Goal: Task Accomplishment & Management: Use online tool/utility

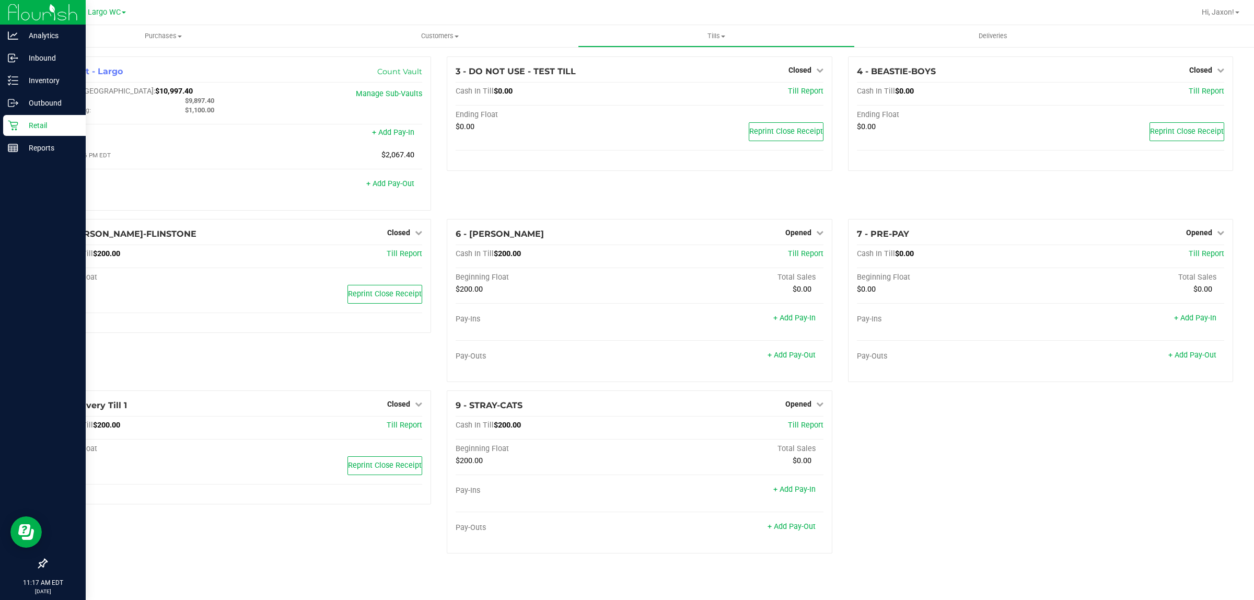
click at [21, 115] on div "Retail" at bounding box center [44, 125] width 83 height 21
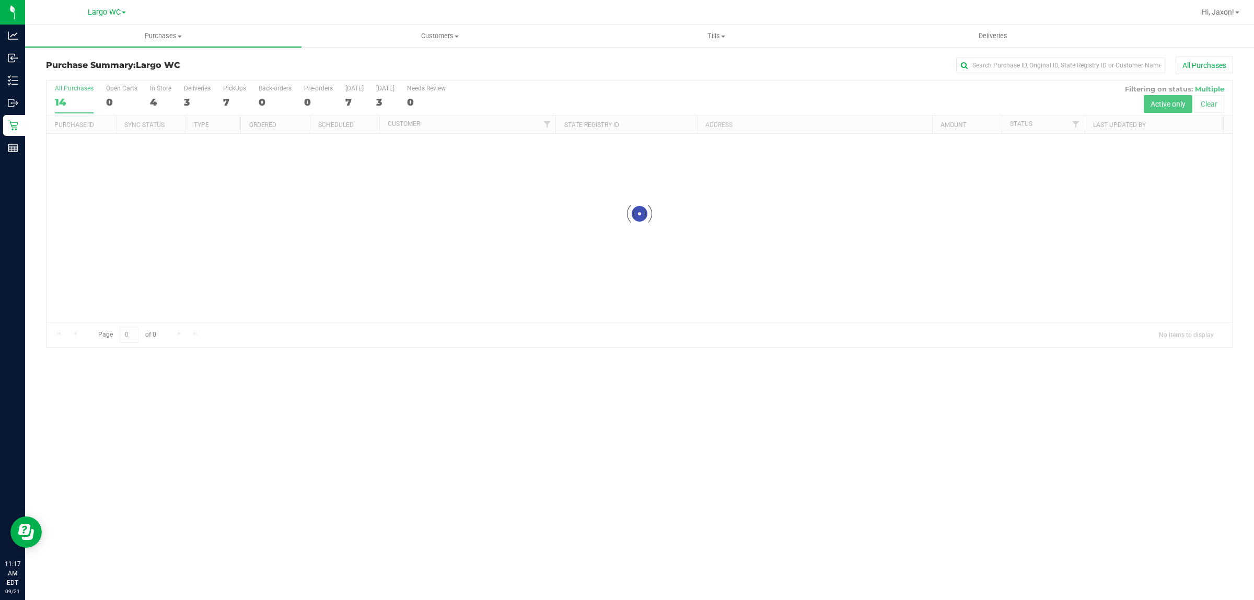
click at [157, 88] on div at bounding box center [639, 213] width 1186 height 266
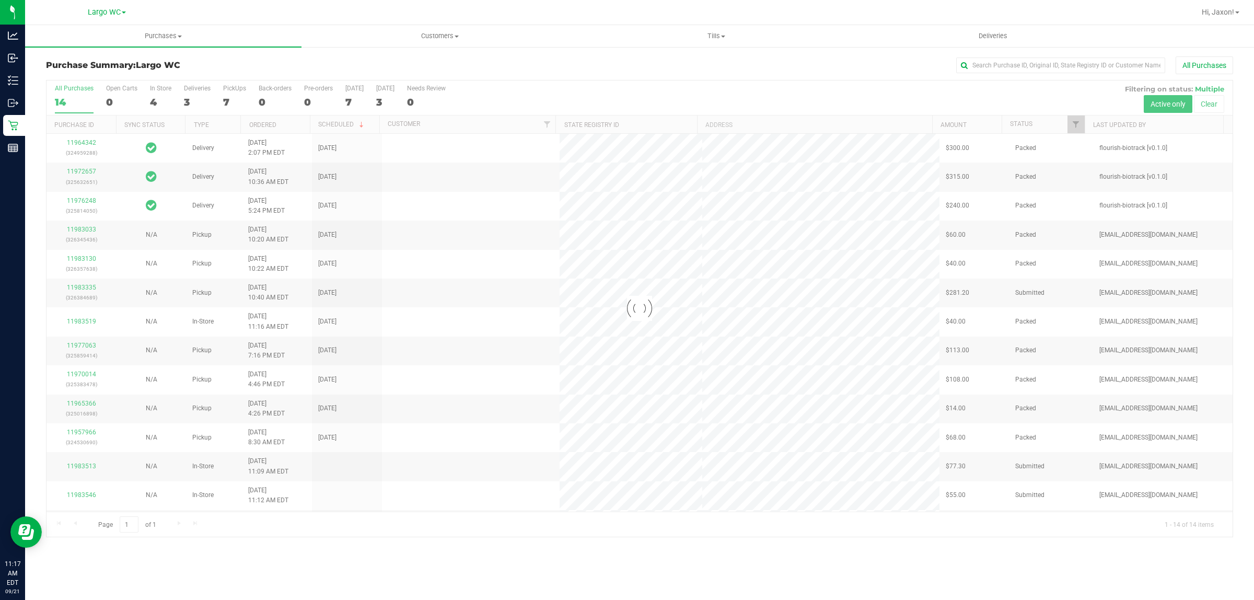
click at [161, 95] on div at bounding box center [639, 308] width 1186 height 456
click at [161, 95] on label "In Store 4" at bounding box center [160, 99] width 21 height 29
click at [0, 0] on input "In Store 4" at bounding box center [0, 0] width 0 height 0
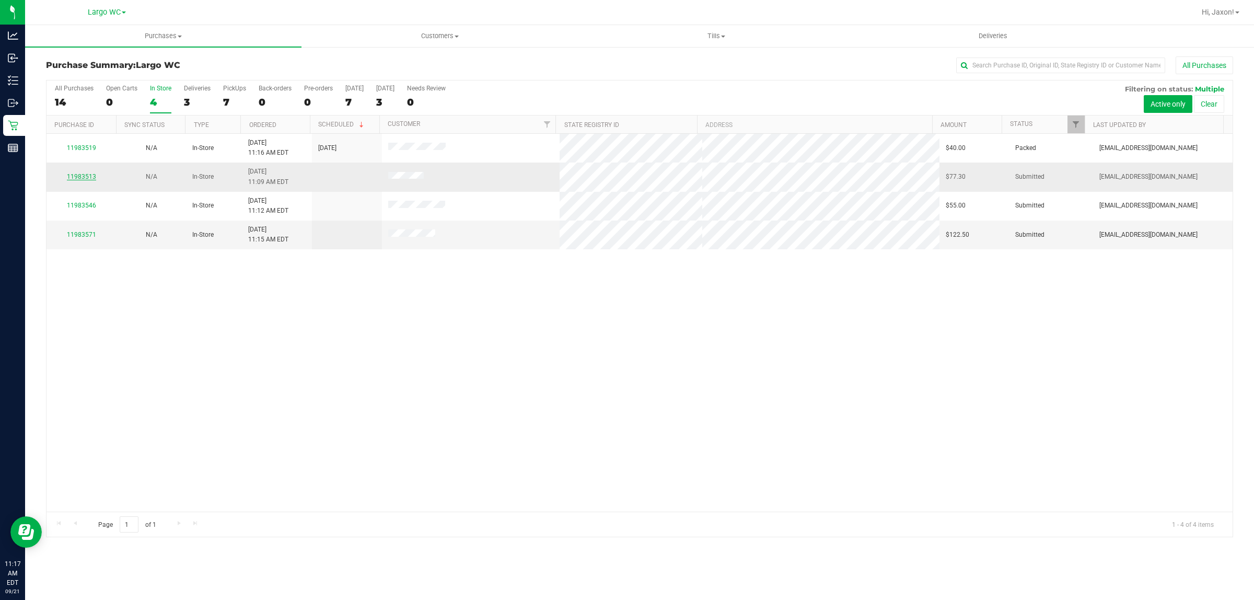
click at [79, 180] on link "11983513" at bounding box center [81, 176] width 29 height 7
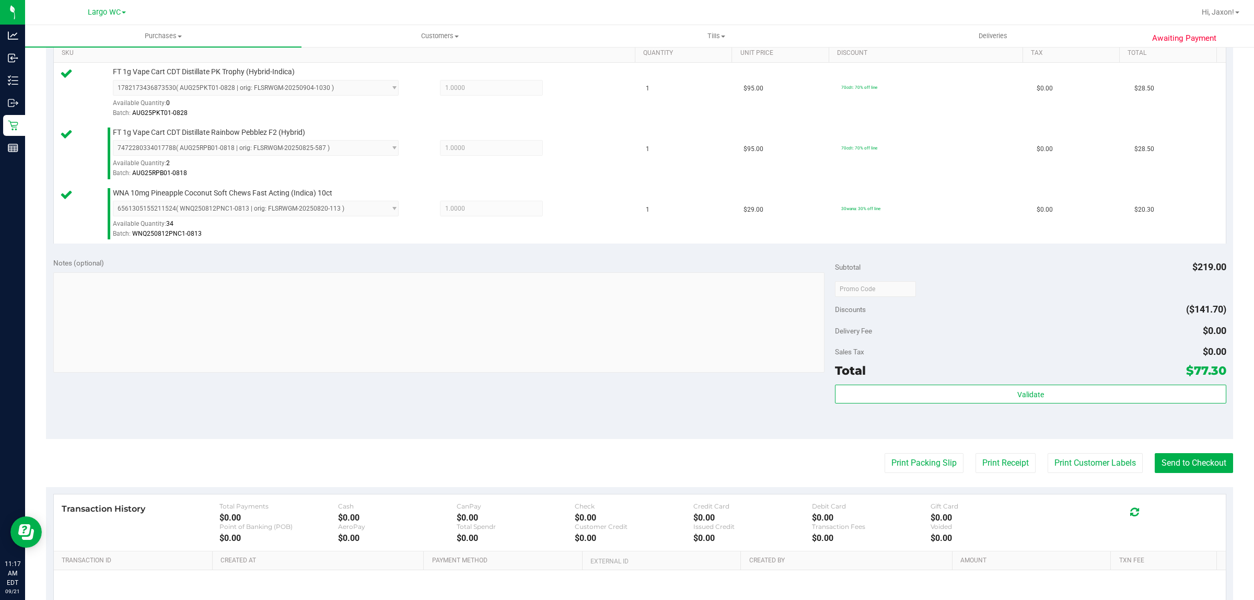
scroll to position [289, 0]
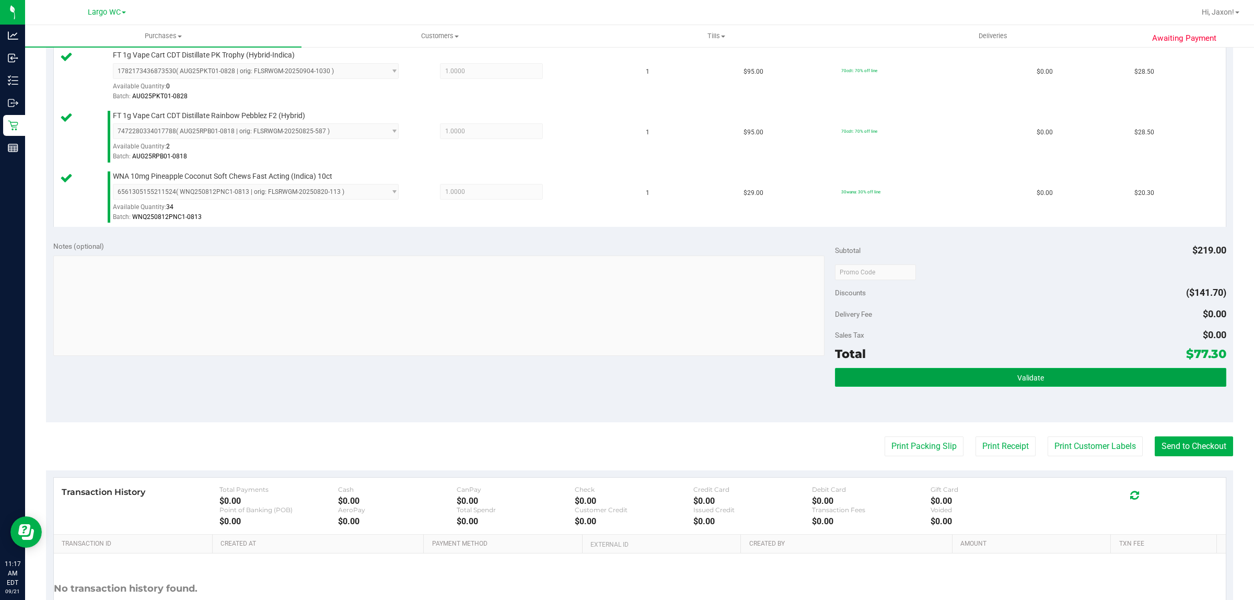
click at [1017, 376] on span "Validate" at bounding box center [1030, 377] width 27 height 8
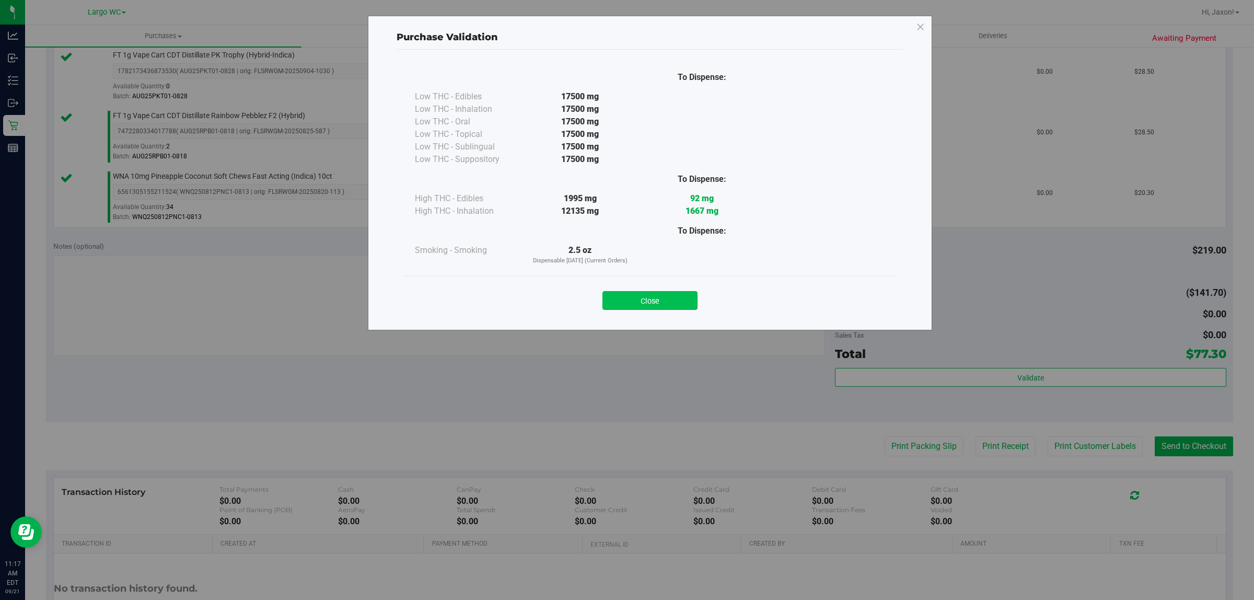
click at [695, 307] on button "Close" at bounding box center [649, 300] width 95 height 19
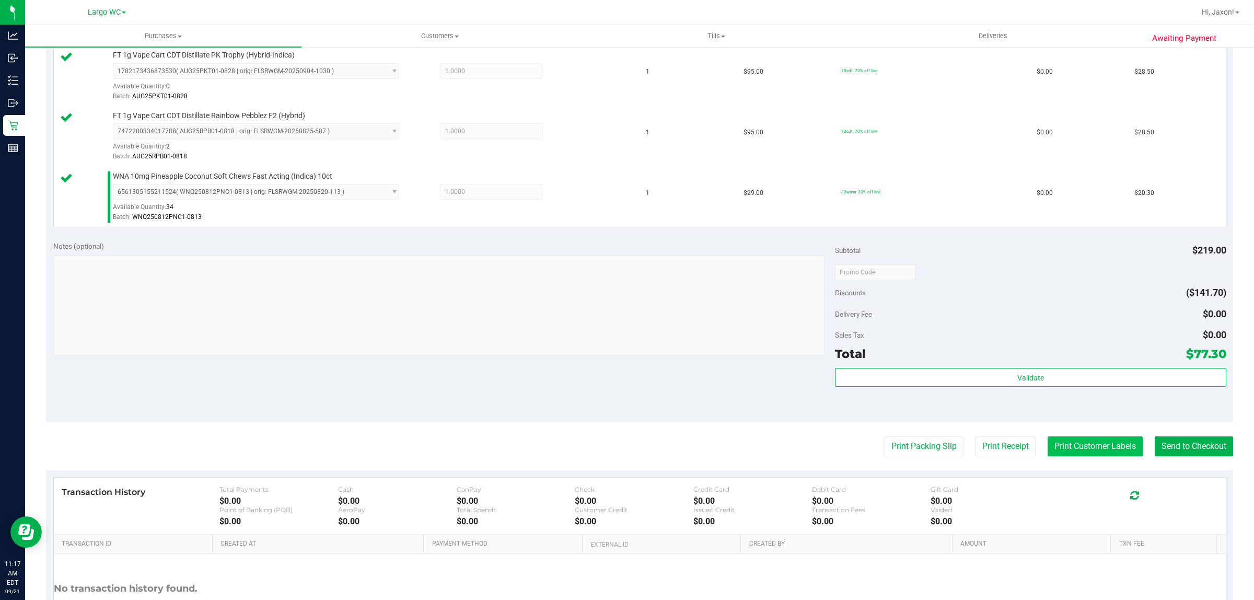
click at [1069, 447] on button "Print Customer Labels" at bounding box center [1094, 446] width 95 height 20
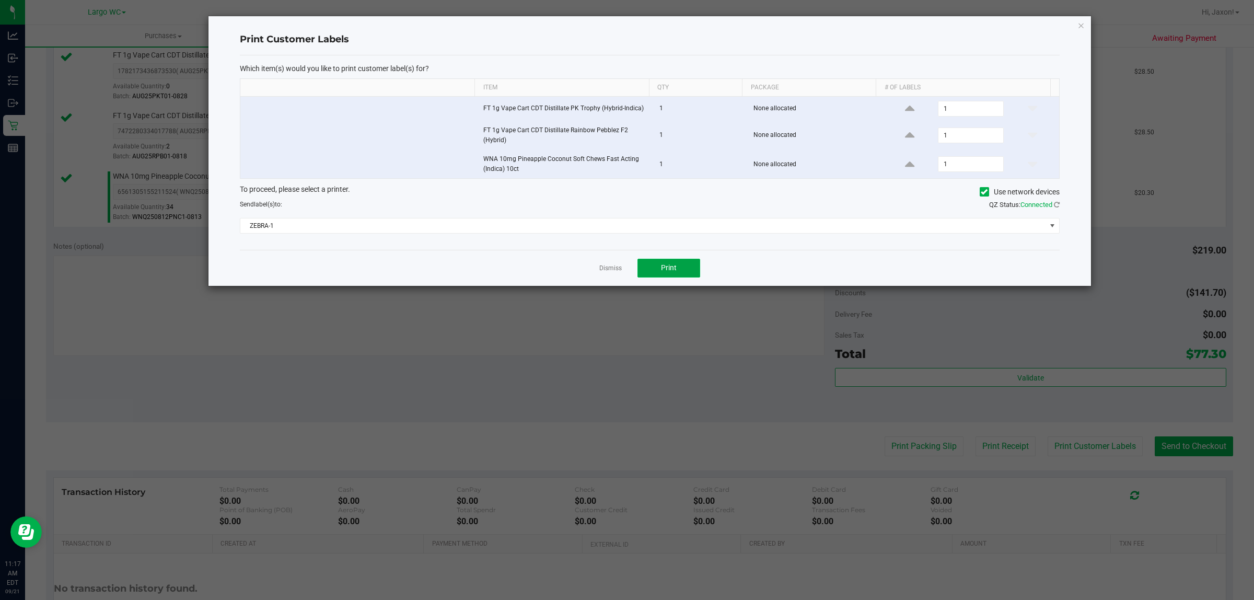
click at [681, 271] on button "Print" at bounding box center [668, 268] width 63 height 19
click at [1084, 26] on icon "button" at bounding box center [1080, 25] width 7 height 13
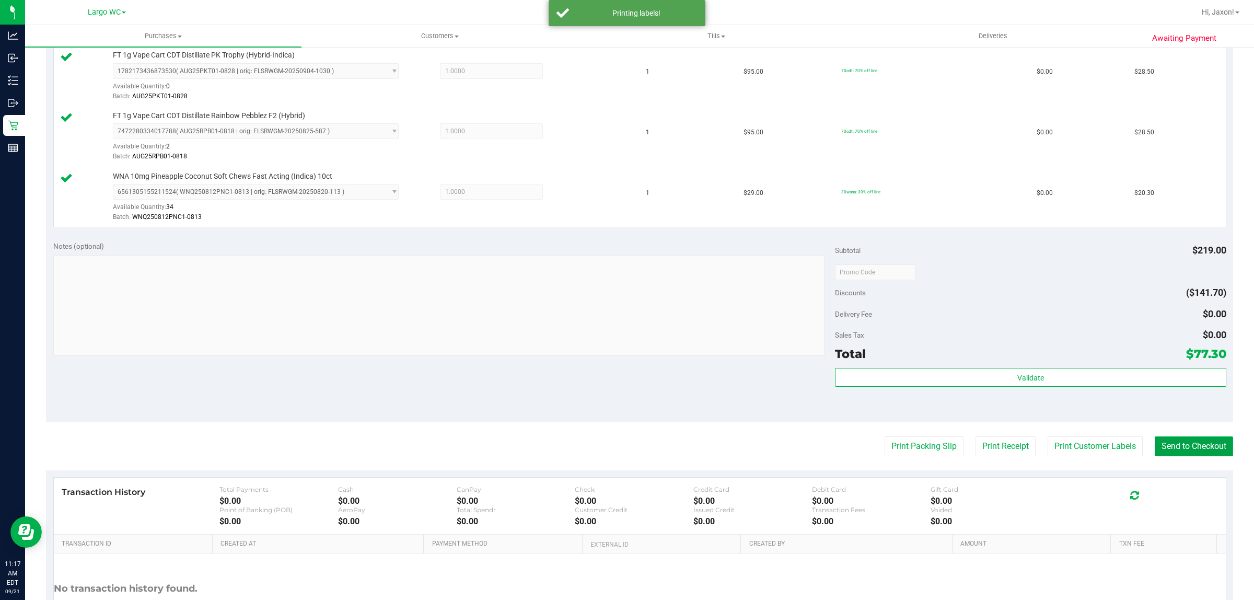
click at [1173, 451] on button "Send to Checkout" at bounding box center [1193, 446] width 78 height 20
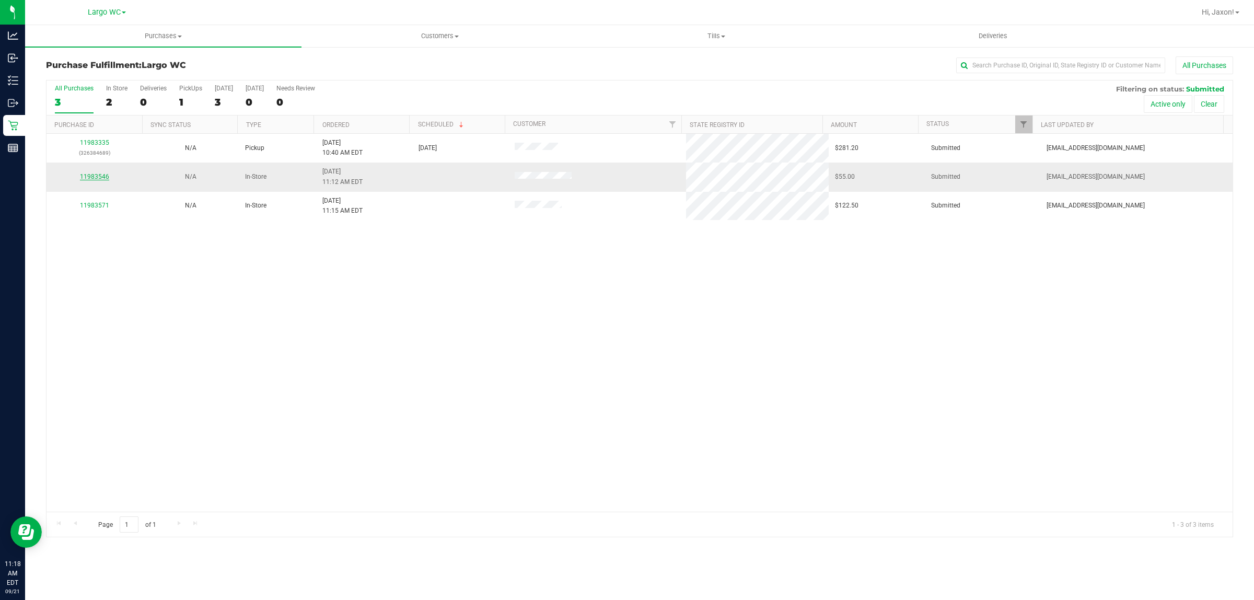
click at [87, 180] on link "11983546" at bounding box center [94, 176] width 29 height 7
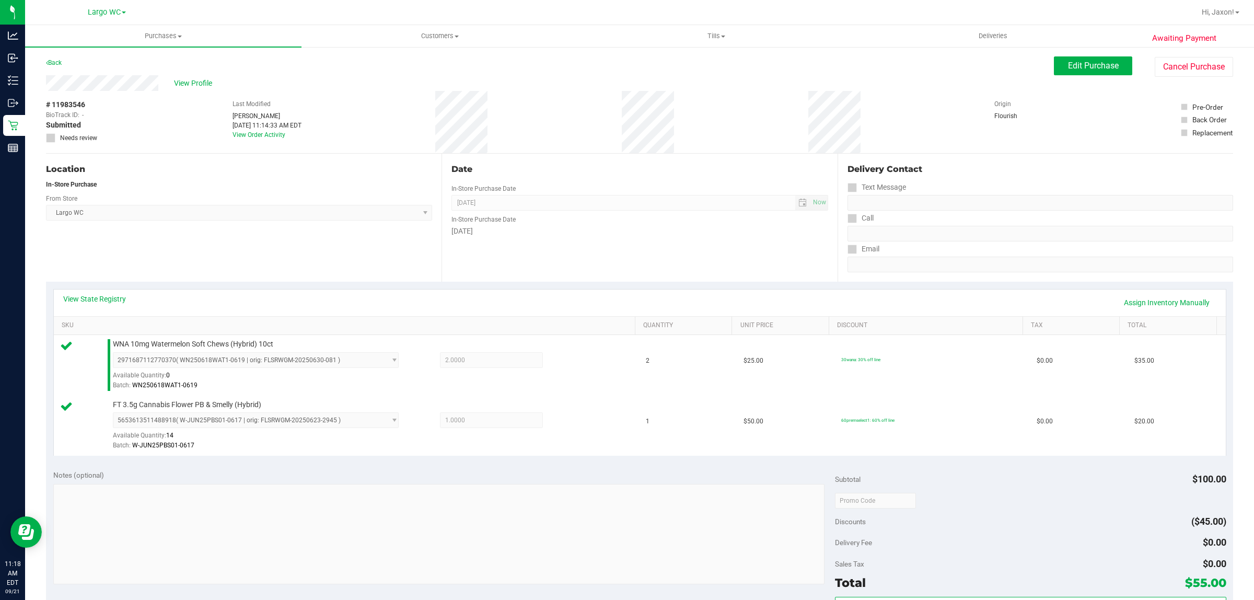
scroll to position [223, 0]
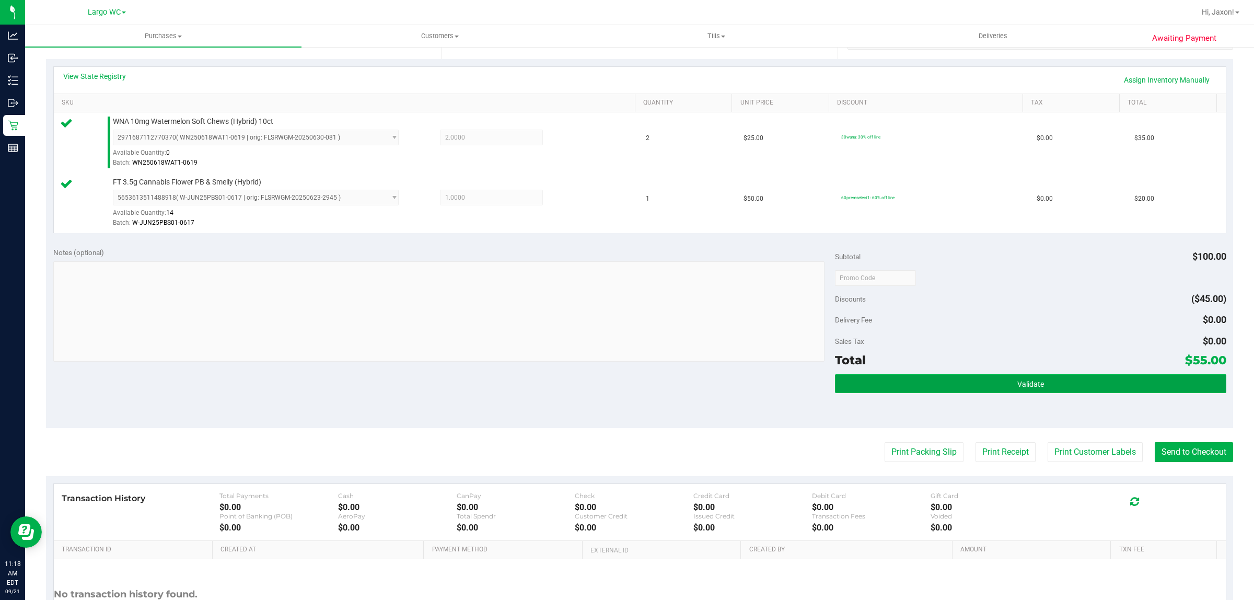
click at [1017, 381] on span "Validate" at bounding box center [1030, 384] width 27 height 8
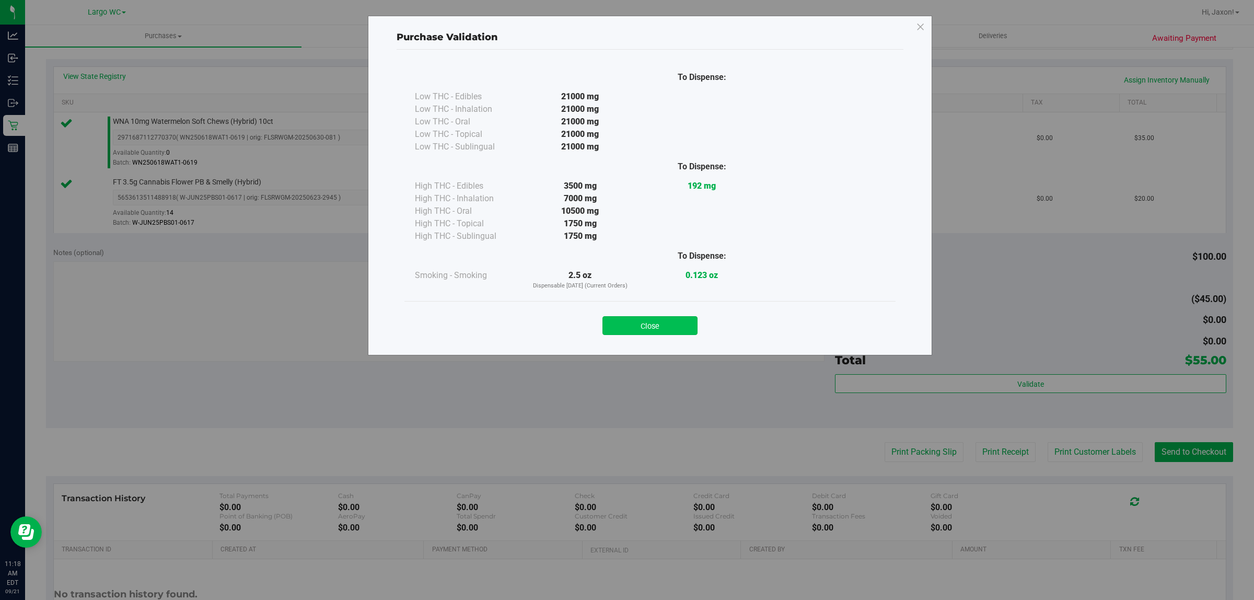
click at [661, 323] on button "Close" at bounding box center [649, 325] width 95 height 19
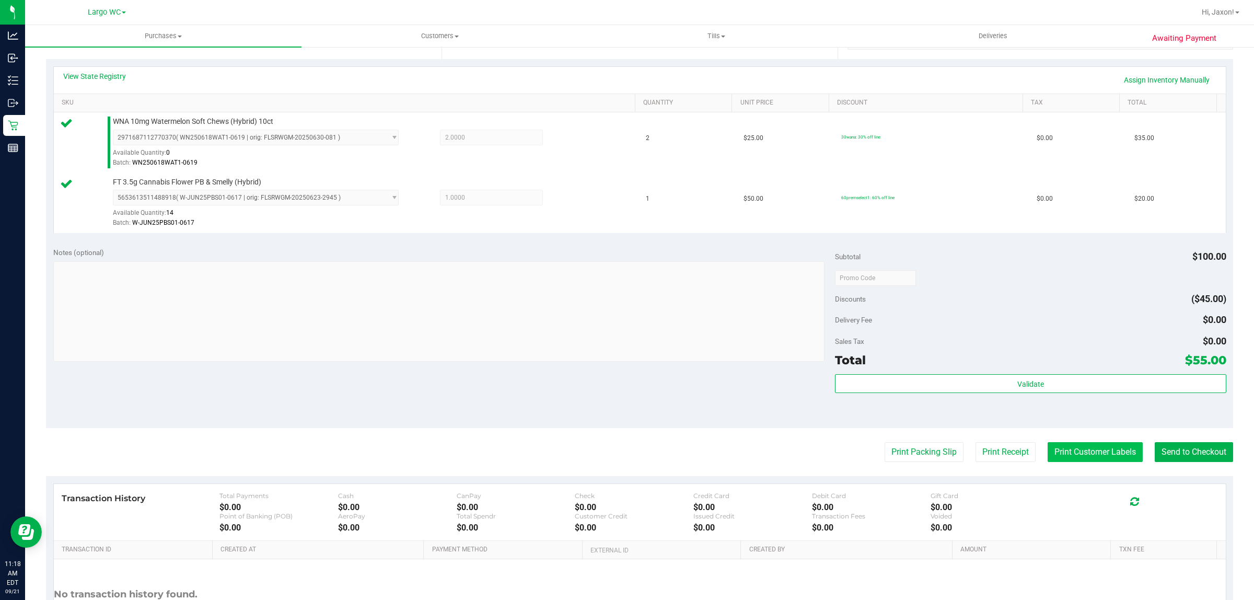
click at [1091, 458] on button "Print Customer Labels" at bounding box center [1094, 452] width 95 height 20
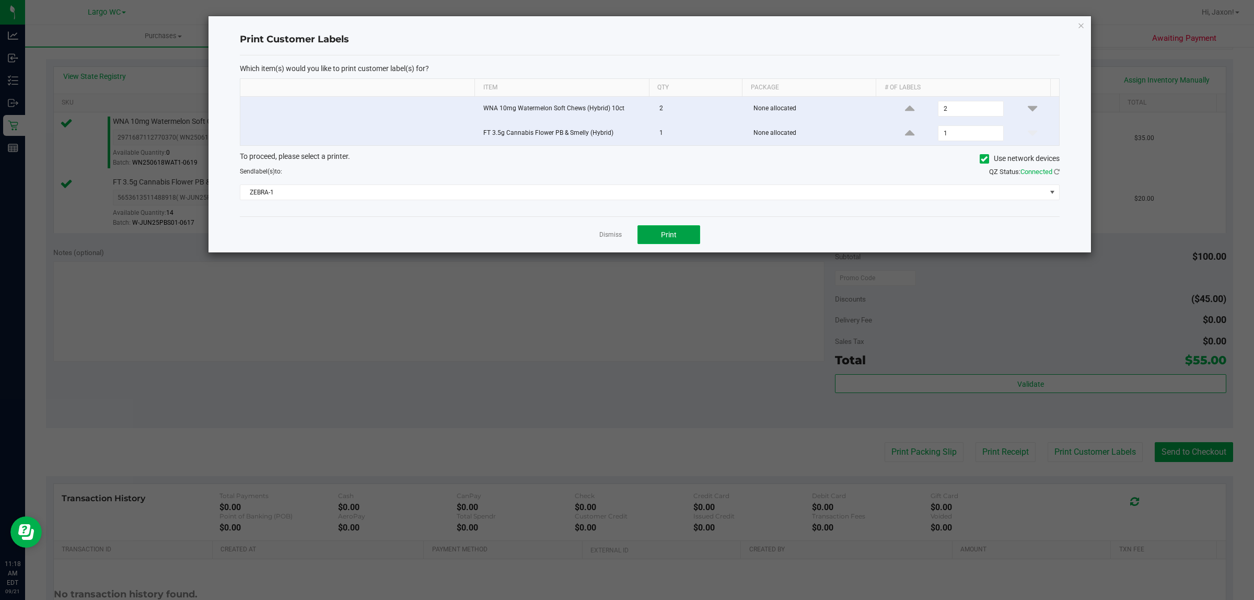
click at [675, 230] on button "Print" at bounding box center [668, 234] width 63 height 19
click at [1080, 25] on icon "button" at bounding box center [1080, 25] width 7 height 13
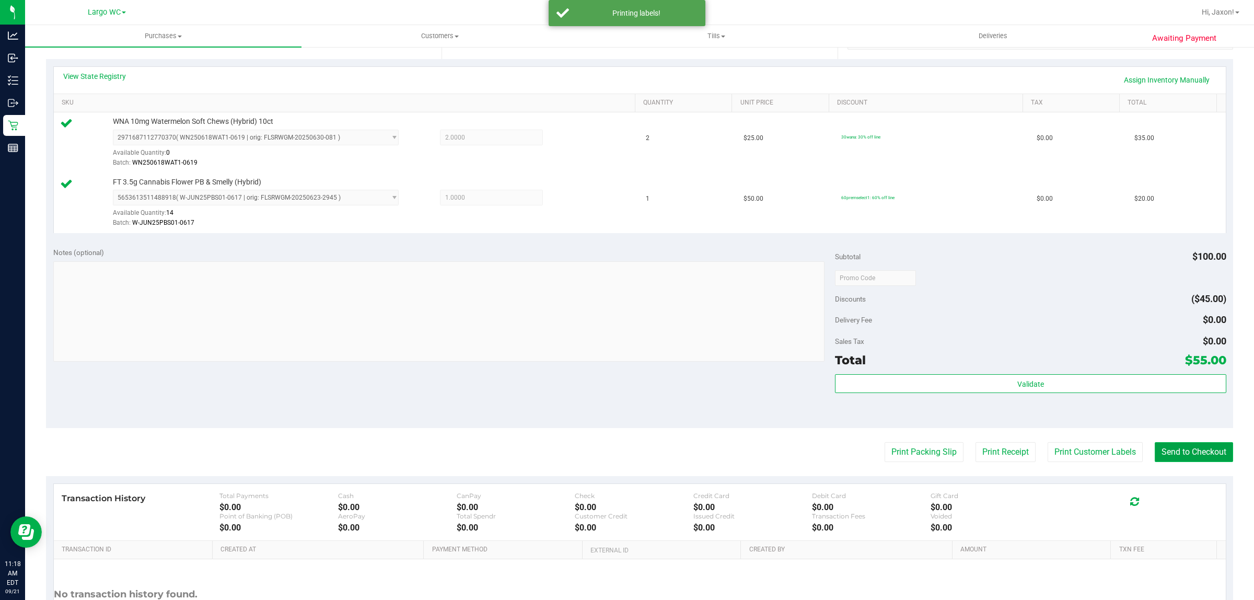
click at [1187, 452] on button "Send to Checkout" at bounding box center [1193, 452] width 78 height 20
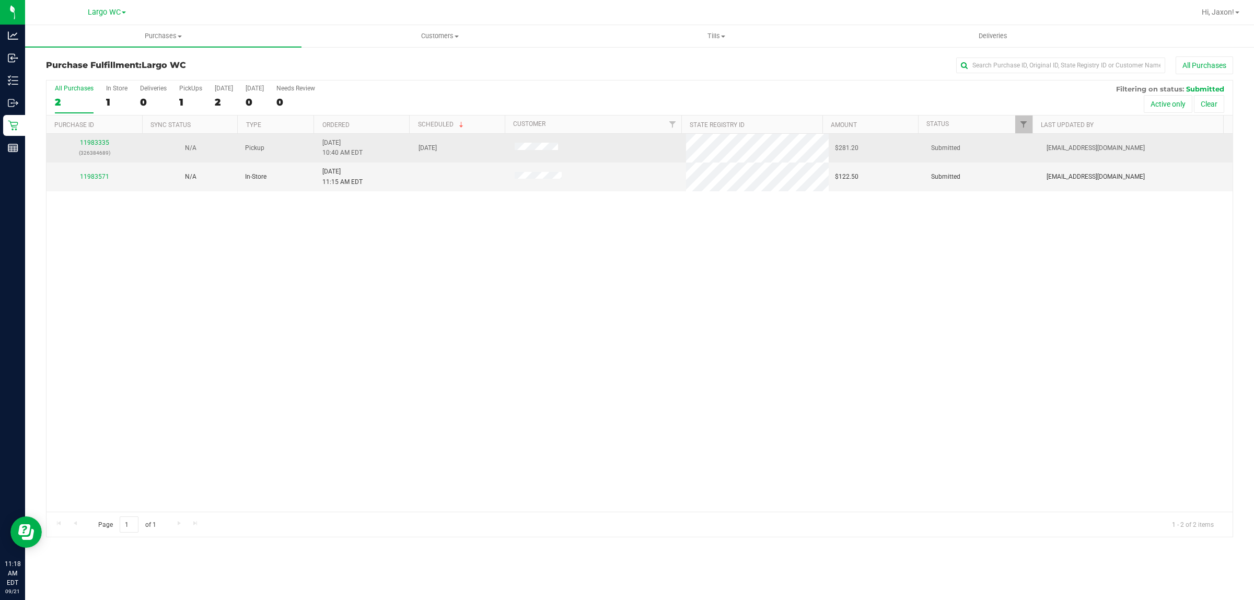
click at [108, 160] on td "11983335 (326384689)" at bounding box center [94, 148] width 96 height 29
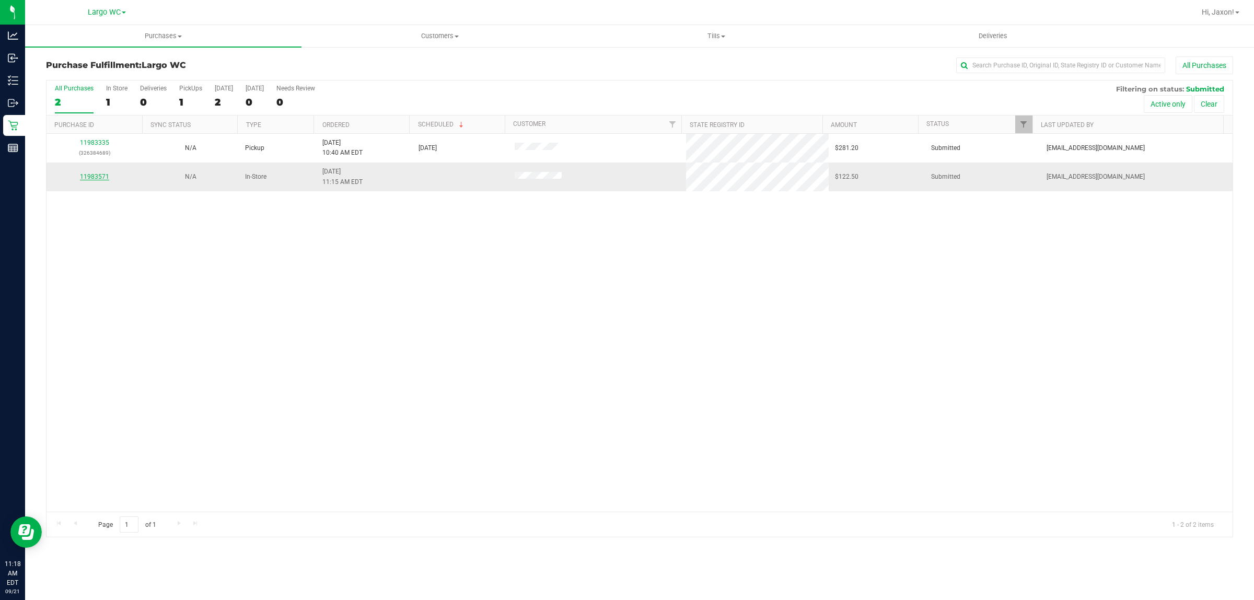
click at [106, 178] on link "11983571" at bounding box center [94, 176] width 29 height 7
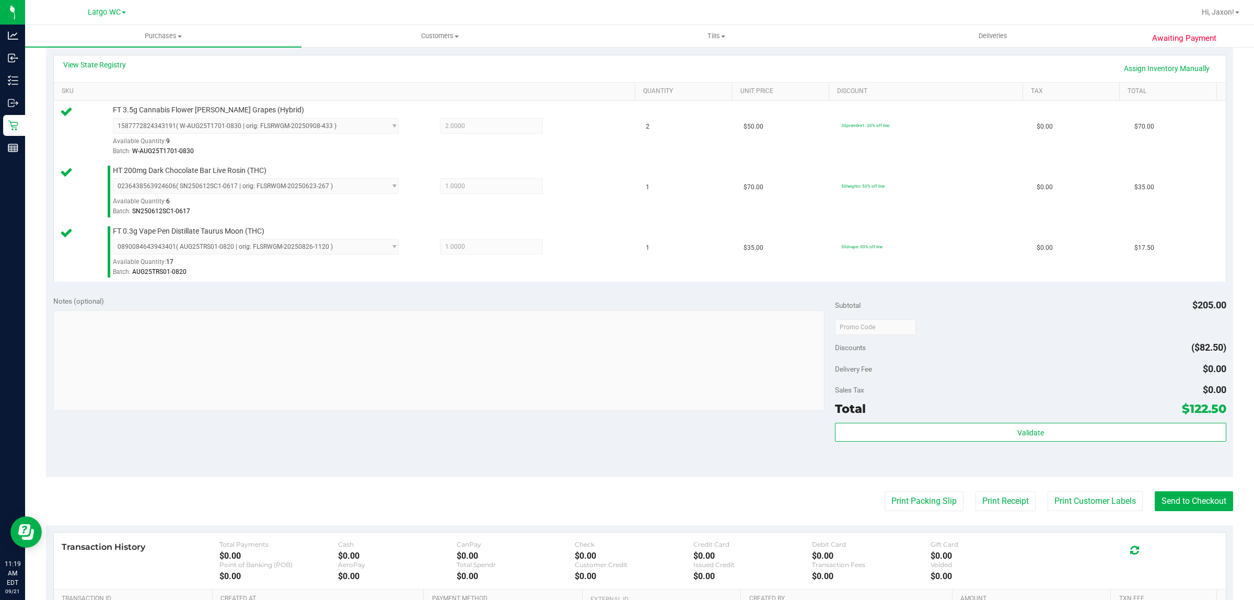
scroll to position [282, 0]
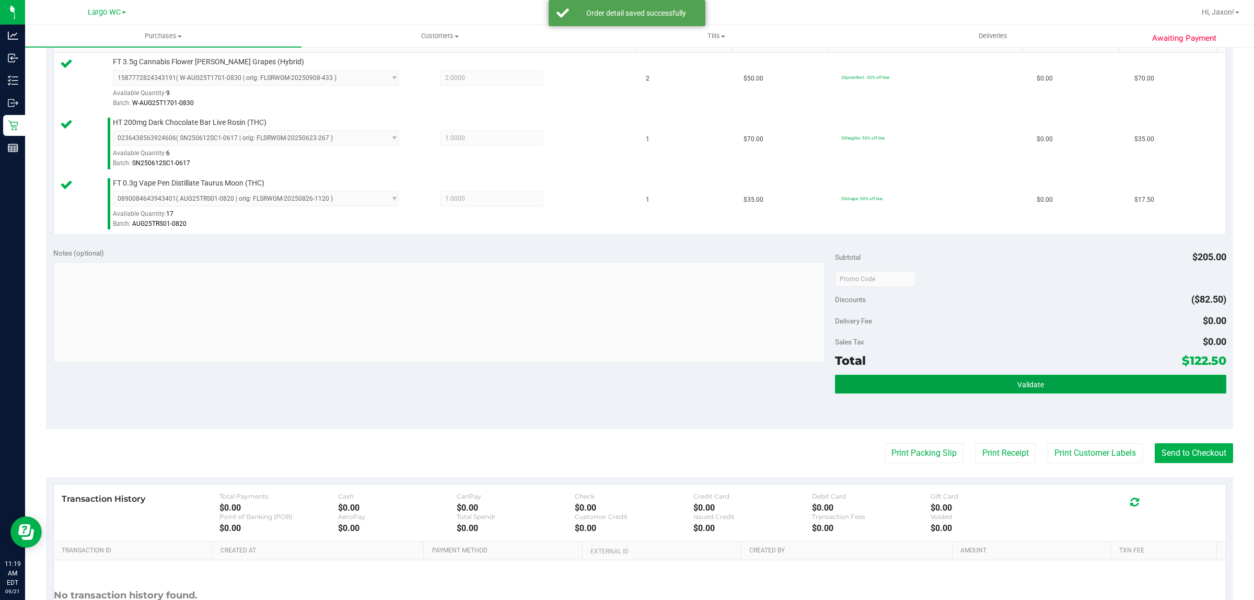
click at [1028, 385] on span "Validate" at bounding box center [1030, 384] width 27 height 8
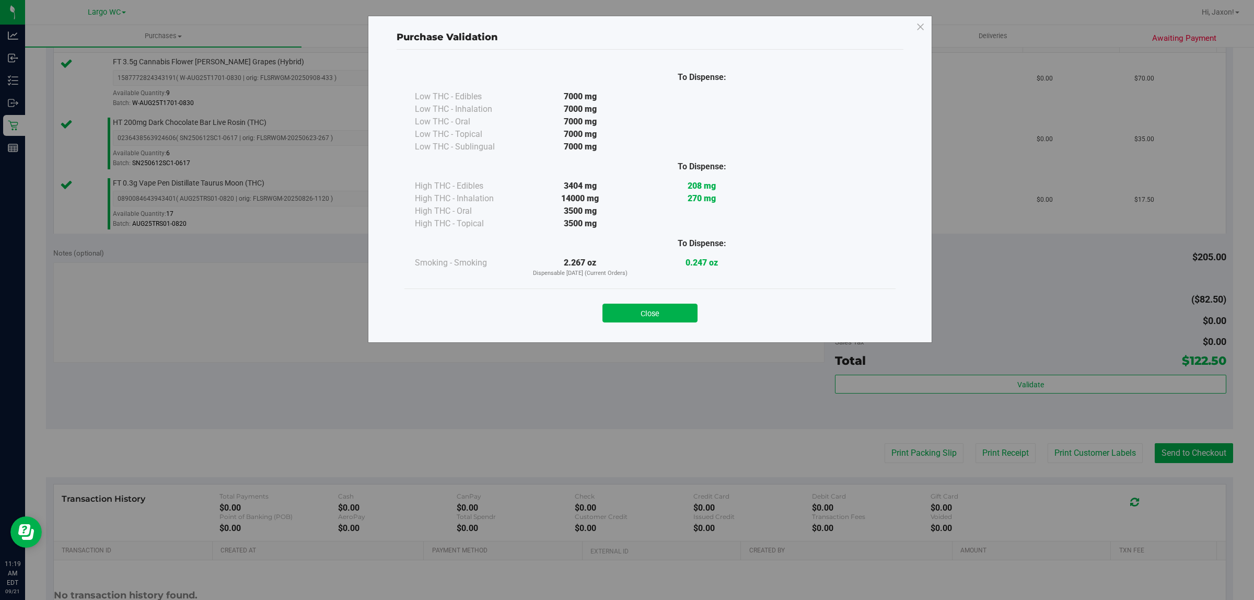
click at [640, 333] on div "Purchase Validation To Dispense: Low THC - Edibles 7000 mg" at bounding box center [650, 179] width 564 height 327
click at [676, 308] on button "Close" at bounding box center [649, 312] width 95 height 19
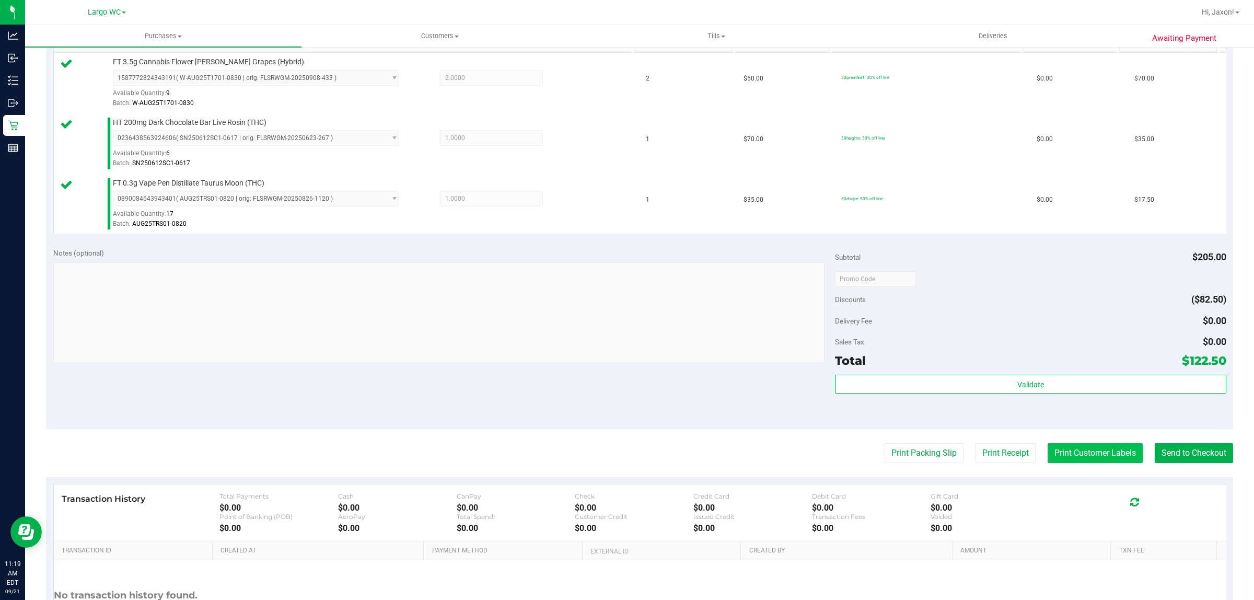
click at [1099, 455] on button "Print Customer Labels" at bounding box center [1094, 453] width 95 height 20
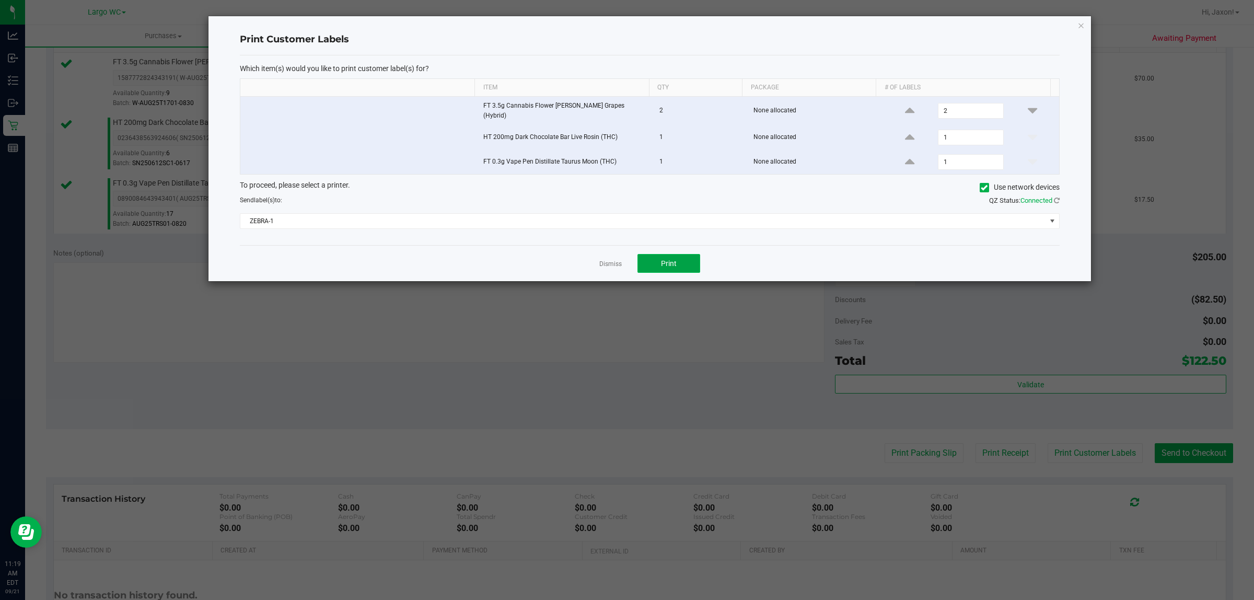
click at [674, 264] on span "Print" at bounding box center [669, 263] width 16 height 8
click at [1080, 25] on icon "button" at bounding box center [1080, 25] width 7 height 13
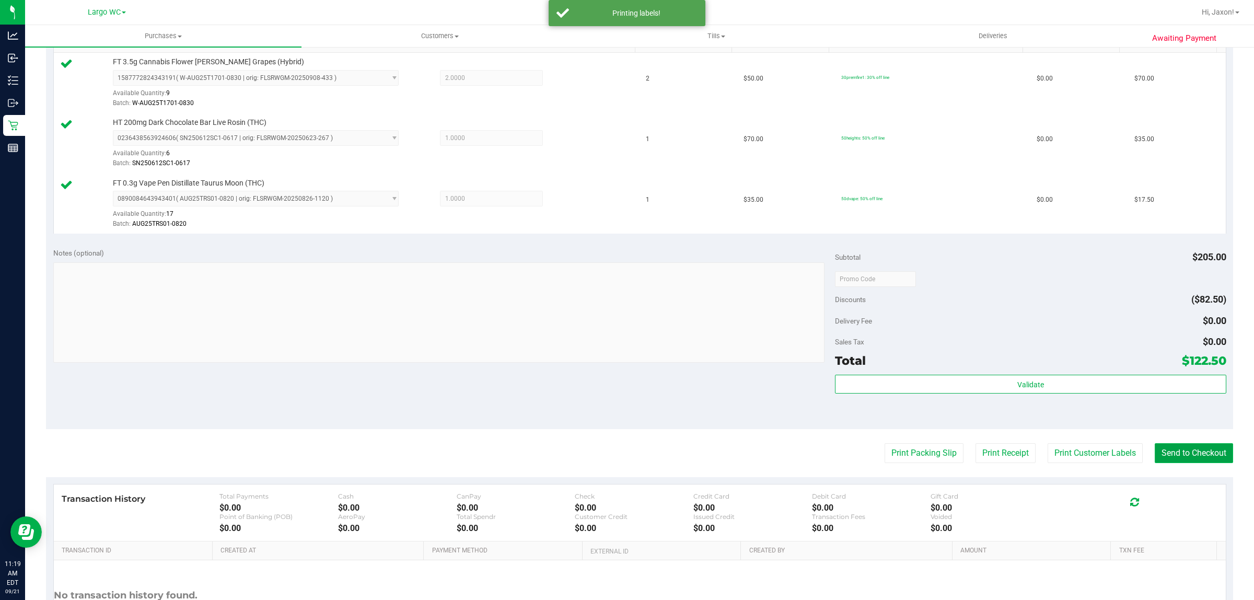
click at [1166, 451] on button "Send to Checkout" at bounding box center [1193, 453] width 78 height 20
